Goal: Transaction & Acquisition: Purchase product/service

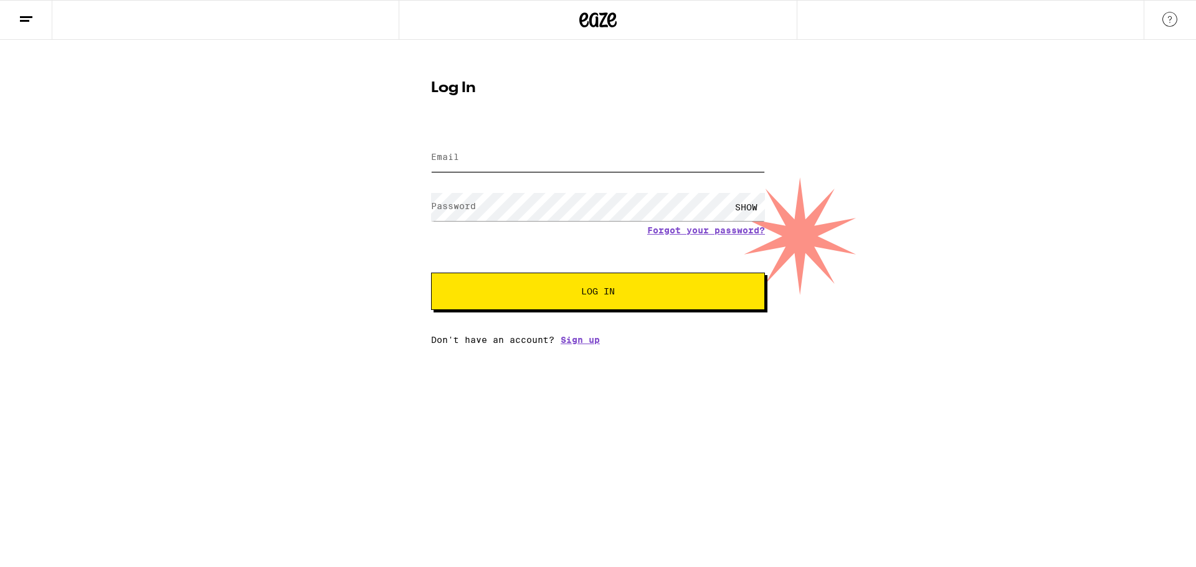
type input "[PERSON_NAME][EMAIL_ADDRESS][PERSON_NAME][DOMAIN_NAME]"
click at [683, 293] on span "Log In" at bounding box center [597, 291] width 233 height 9
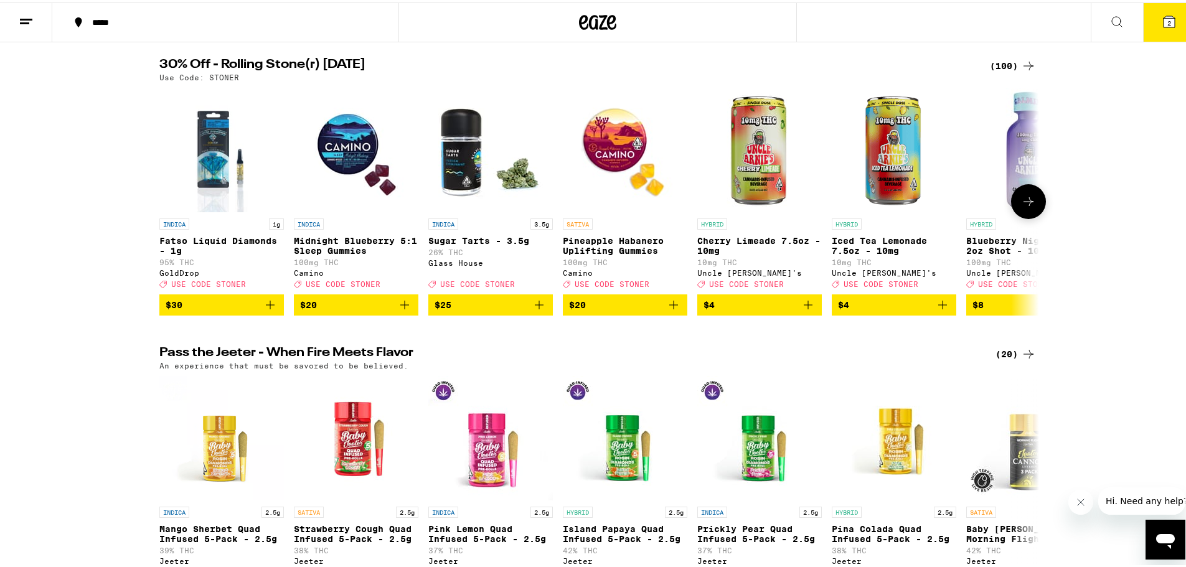
click at [1021, 207] on icon at bounding box center [1028, 199] width 15 height 15
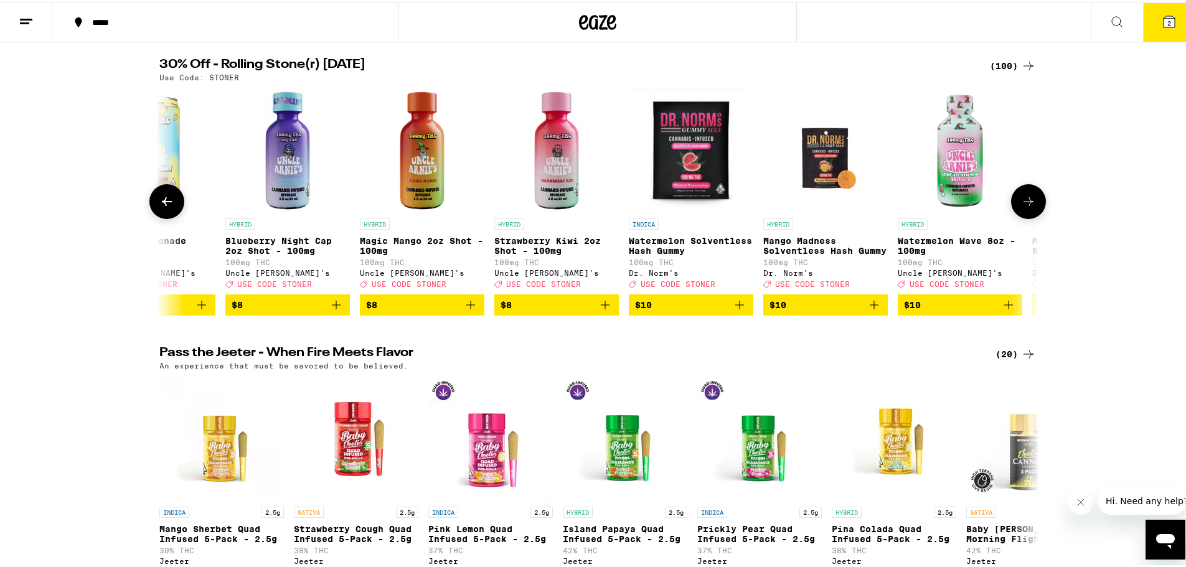
click at [1021, 207] on icon at bounding box center [1028, 199] width 15 height 15
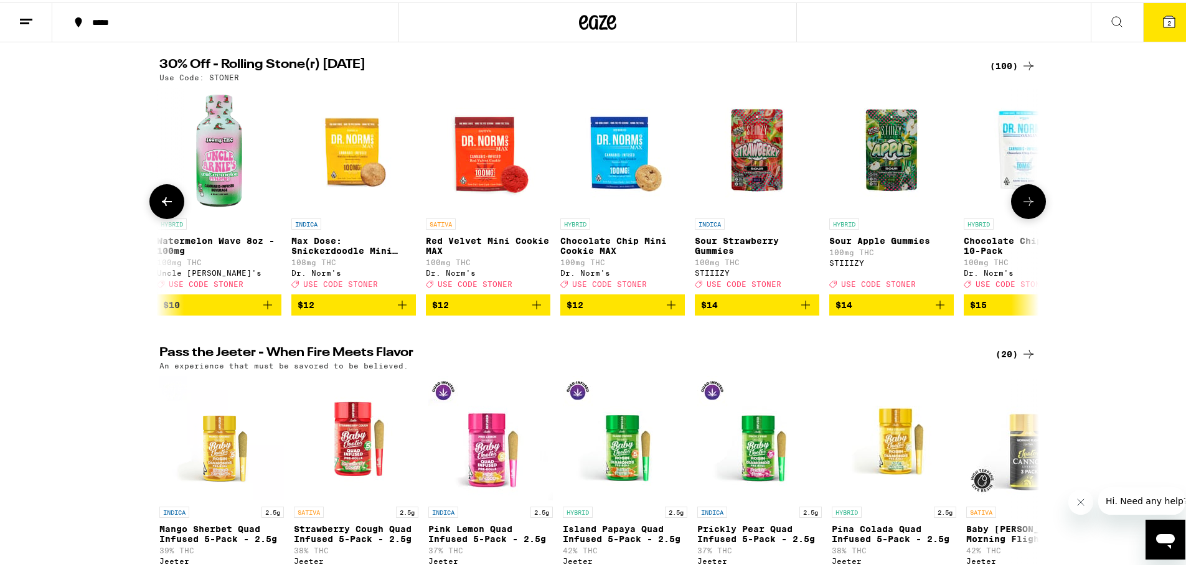
click at [1021, 207] on icon at bounding box center [1028, 199] width 15 height 15
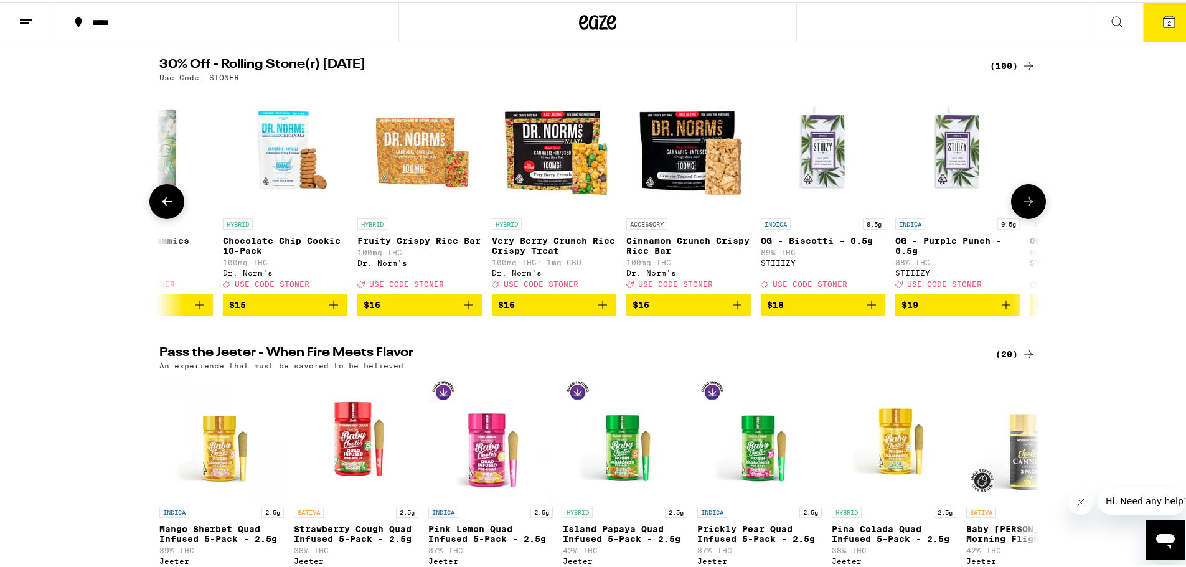
click at [1021, 207] on icon at bounding box center [1028, 199] width 15 height 15
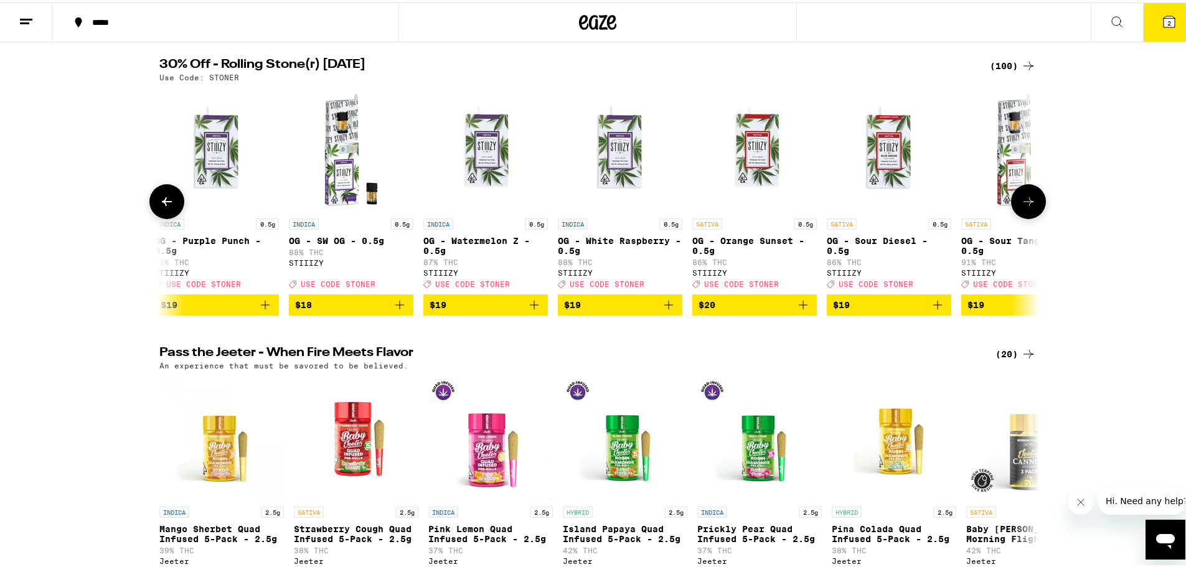
click at [1021, 206] on icon at bounding box center [1028, 199] width 15 height 15
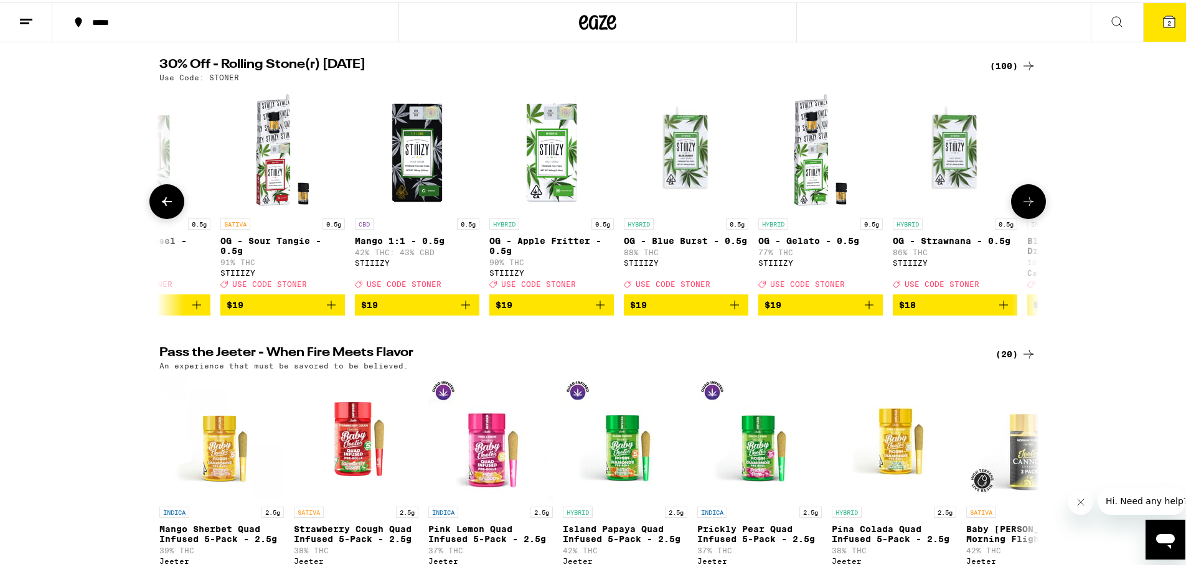
click at [1021, 206] on icon at bounding box center [1028, 199] width 15 height 15
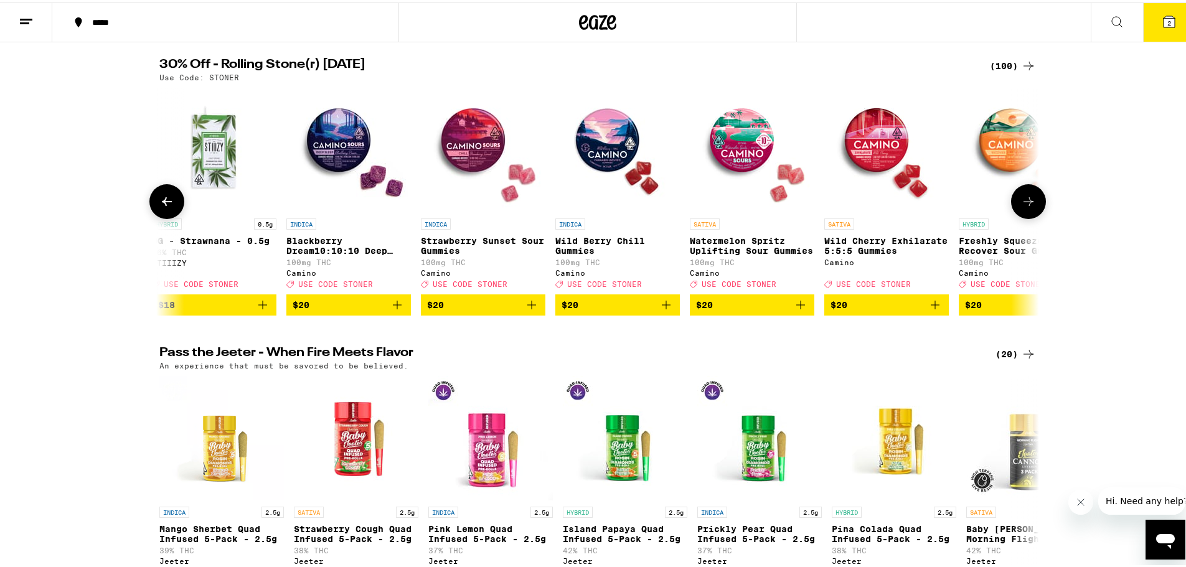
click at [1023, 204] on icon at bounding box center [1028, 199] width 15 height 15
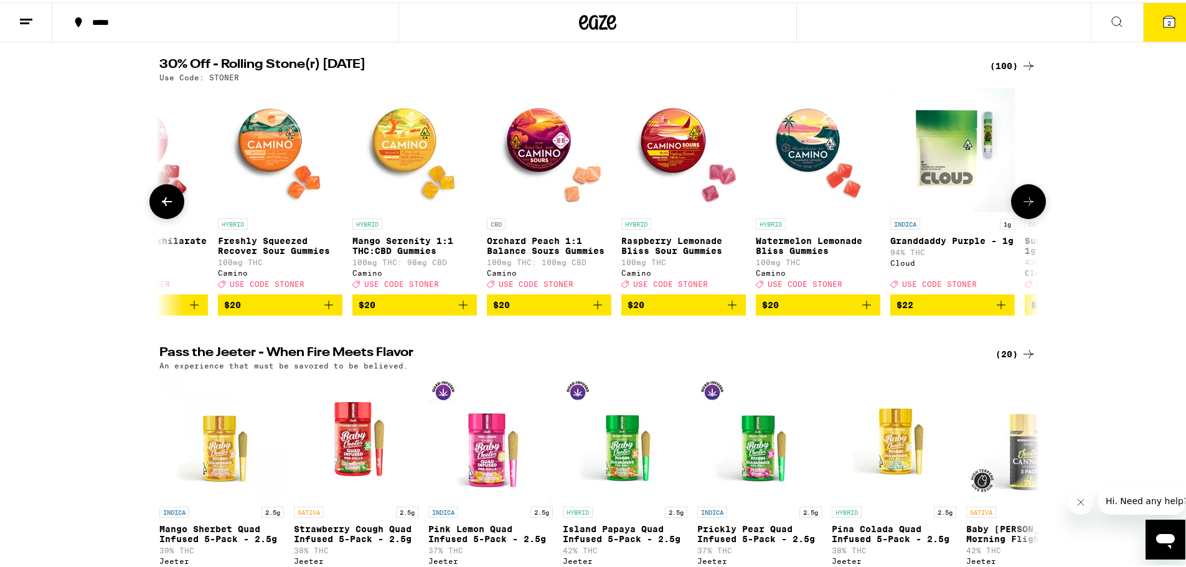
click at [1023, 203] on icon at bounding box center [1028, 199] width 15 height 15
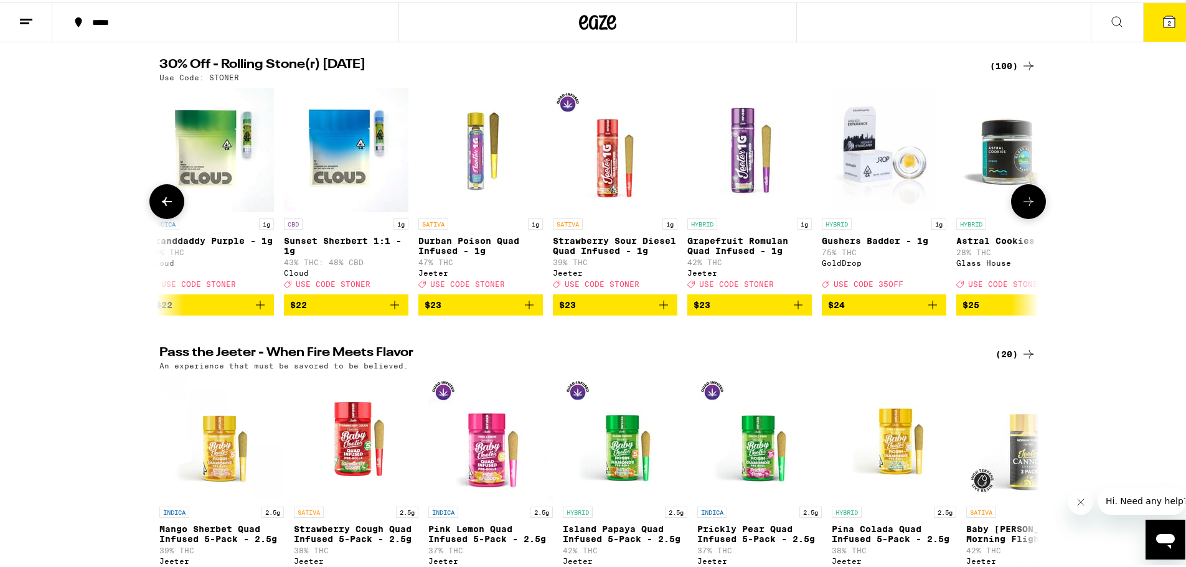
click at [1025, 205] on icon at bounding box center [1028, 199] width 15 height 15
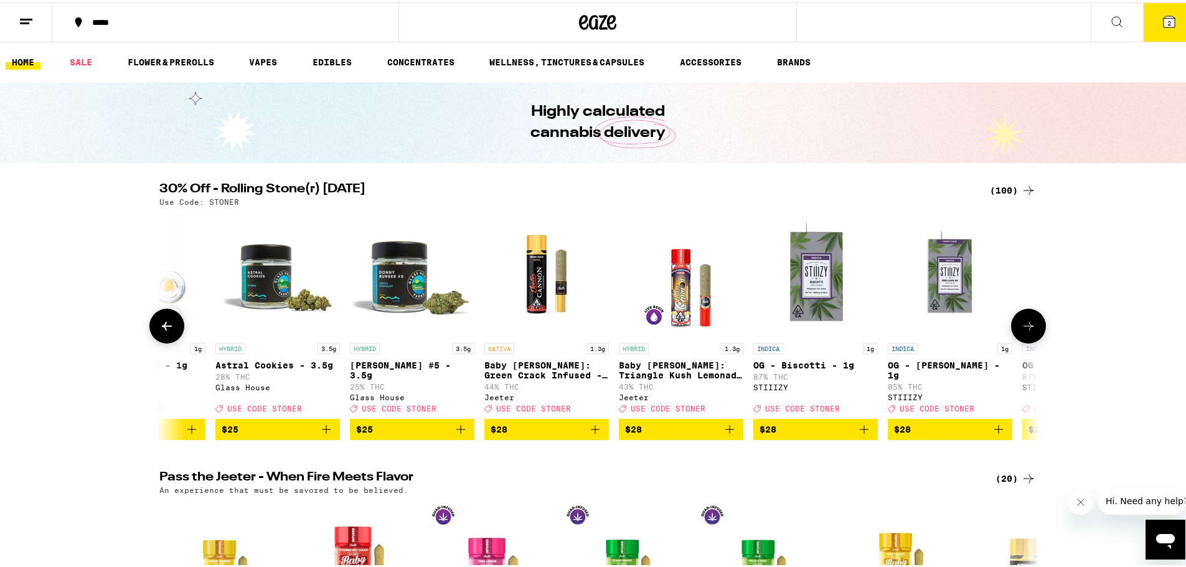
click at [1023, 339] on button at bounding box center [1028, 323] width 35 height 35
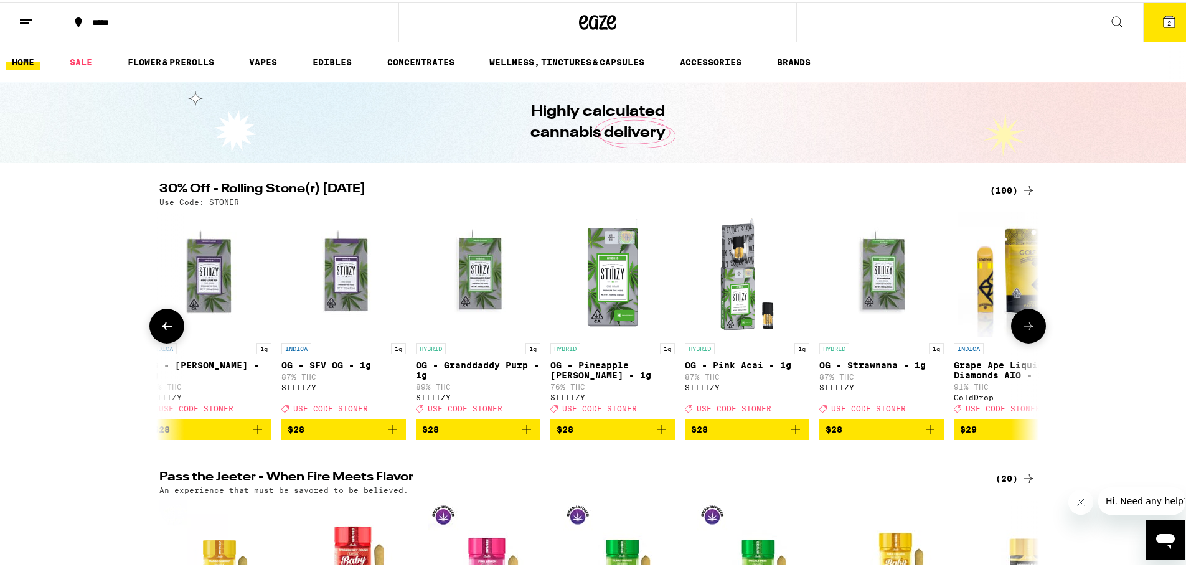
click at [1023, 339] on button at bounding box center [1028, 323] width 35 height 35
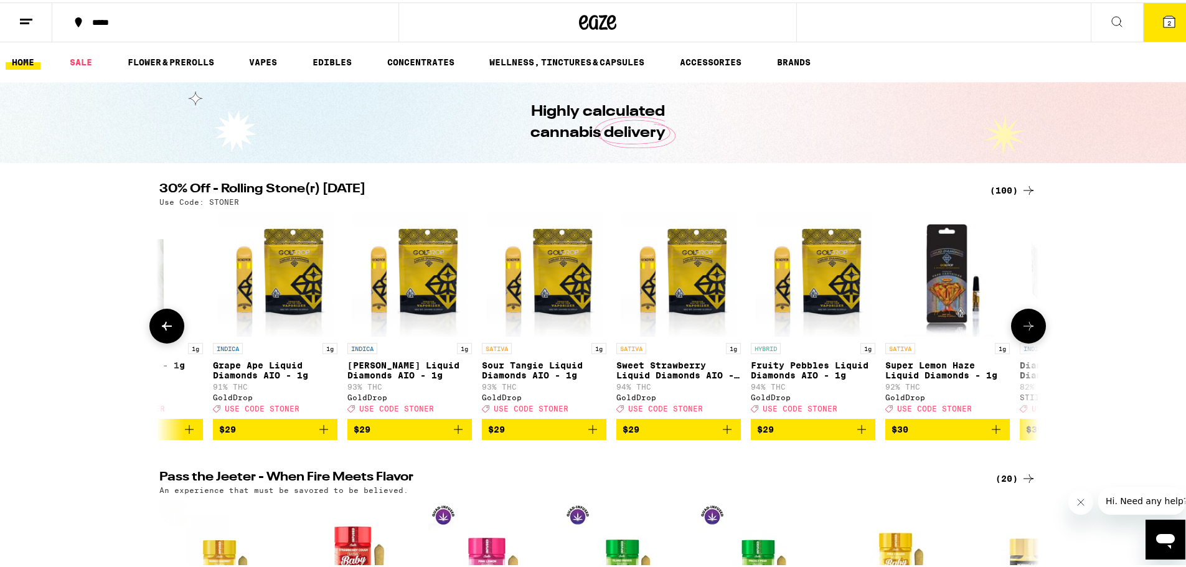
click at [1023, 339] on button at bounding box center [1028, 323] width 35 height 35
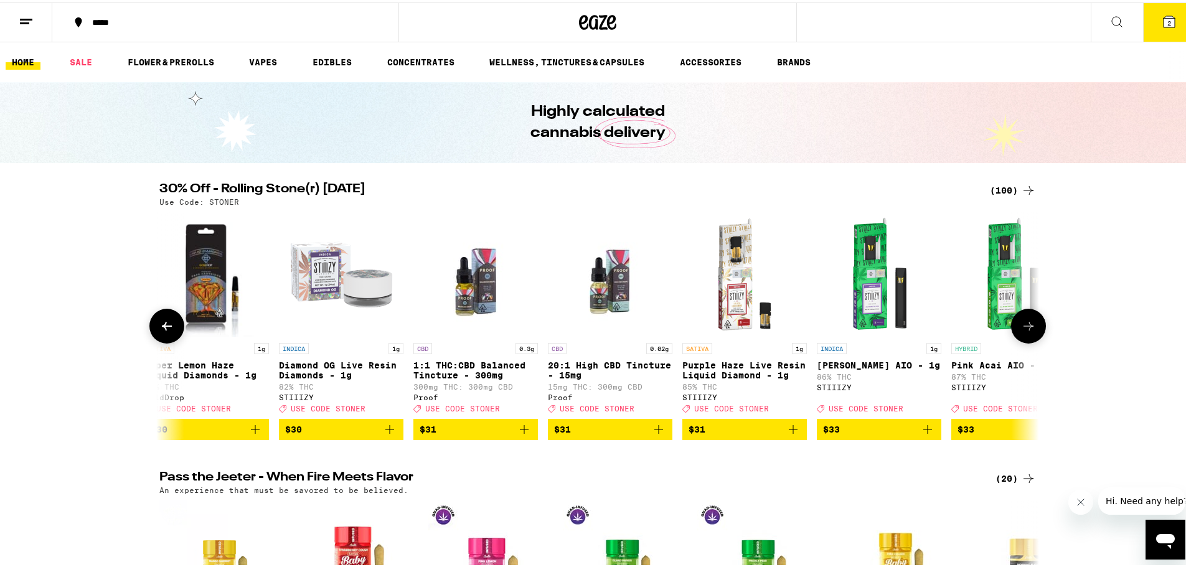
click at [1023, 339] on button at bounding box center [1028, 323] width 35 height 35
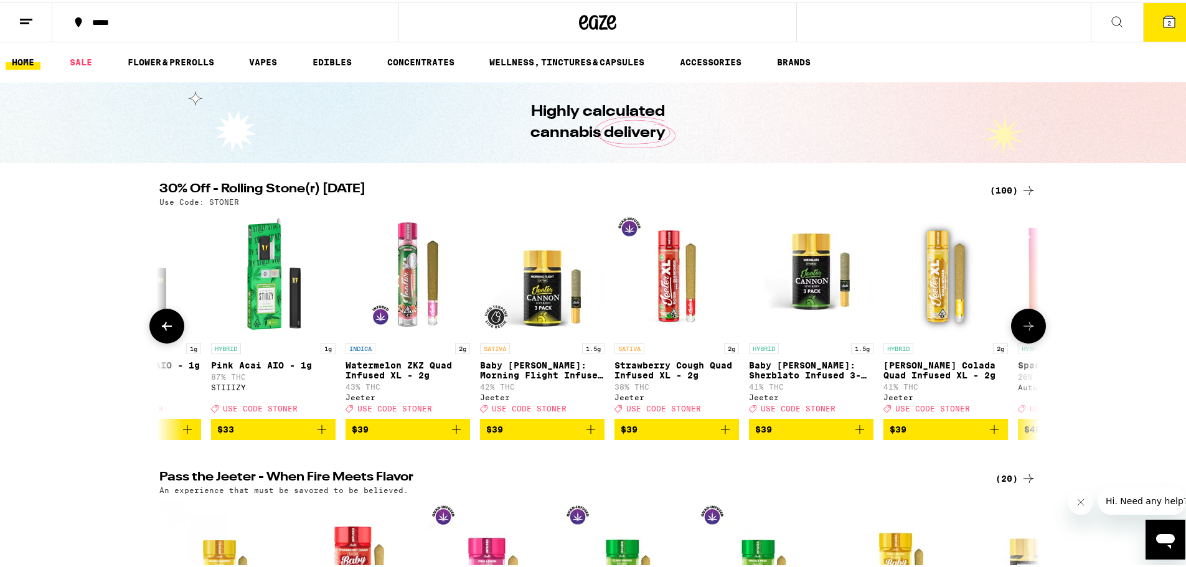
scroll to position [0, 9634]
